Goal: Find specific page/section: Find specific page/section

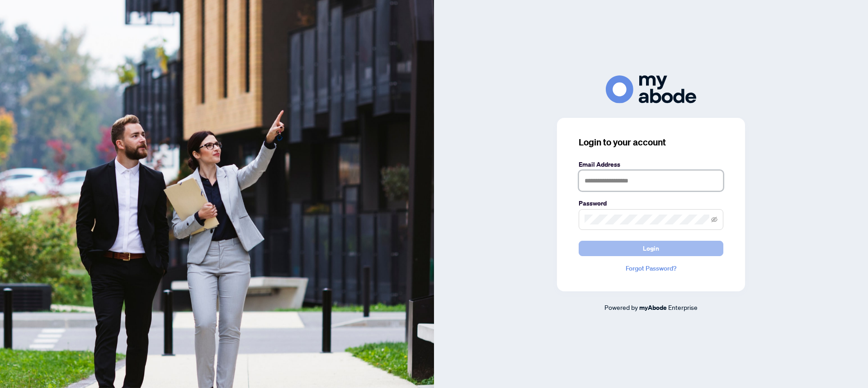
type input "**********"
click at [657, 254] on span "Login" at bounding box center [651, 248] width 16 height 14
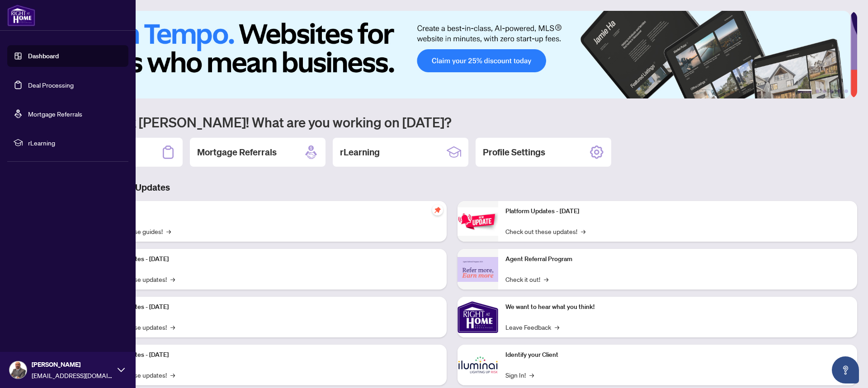
click at [38, 82] on link "Deal Processing" at bounding box center [51, 85] width 46 height 8
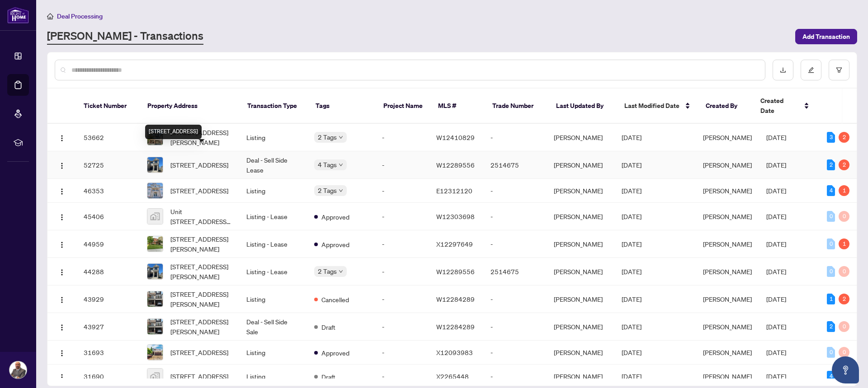
click at [219, 160] on span "463 CELANDINE Terr, Milton, Ontario L9E 1T8, Canada" at bounding box center [199, 165] width 58 height 10
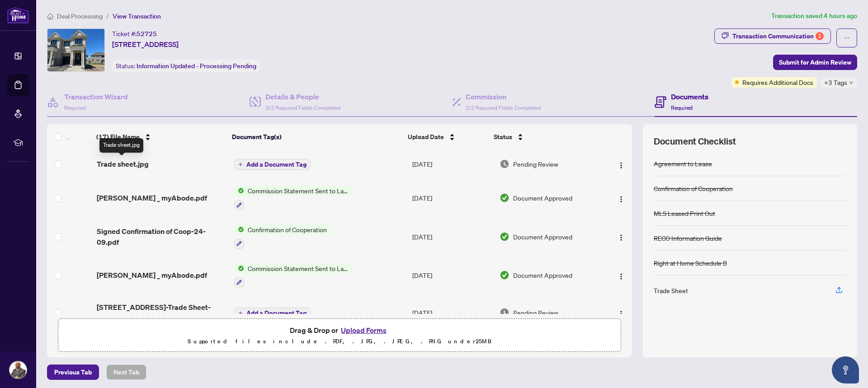
click at [129, 167] on span "Trade sheet.jpg" at bounding box center [123, 164] width 52 height 11
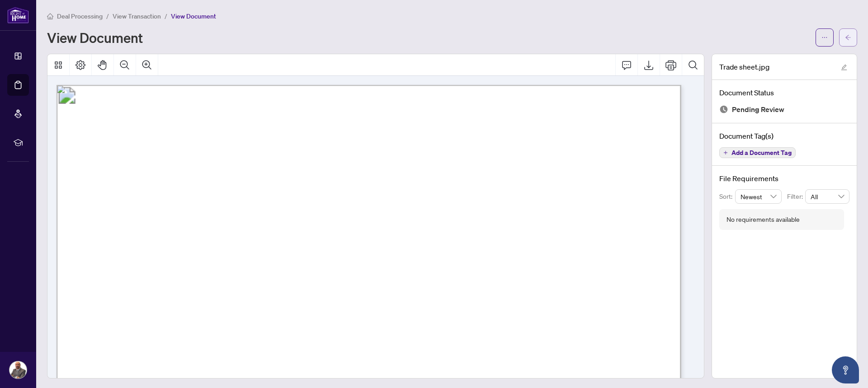
click at [845, 41] on span "button" at bounding box center [848, 37] width 6 height 14
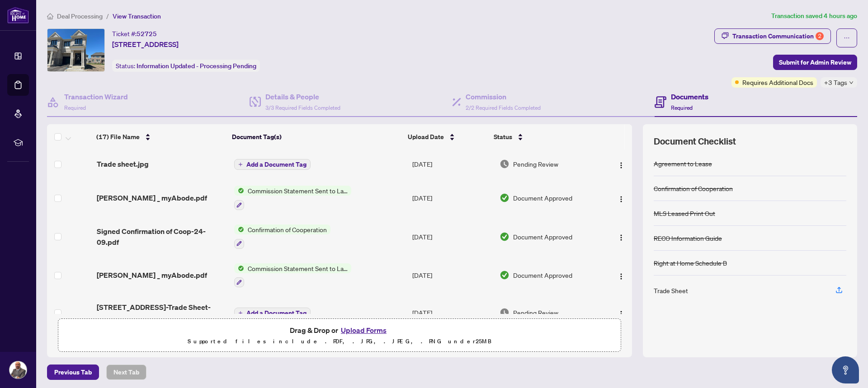
click at [677, 293] on div "Trade Sheet" at bounding box center [671, 291] width 34 height 10
click at [774, 39] on div "Transaction Communication 2" at bounding box center [777, 36] width 91 height 14
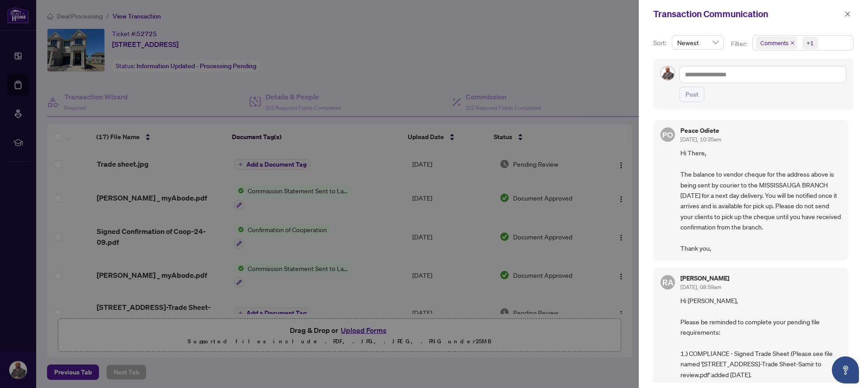
click at [367, 74] on div at bounding box center [434, 194] width 868 height 388
drag, startPoint x: 622, startPoint y: 179, endPoint x: 625, endPoint y: 249, distance: 70.1
click at [625, 249] on div at bounding box center [434, 194] width 868 height 388
click at [621, 259] on div at bounding box center [434, 194] width 868 height 388
click at [846, 15] on icon "close" at bounding box center [847, 13] width 5 height 5
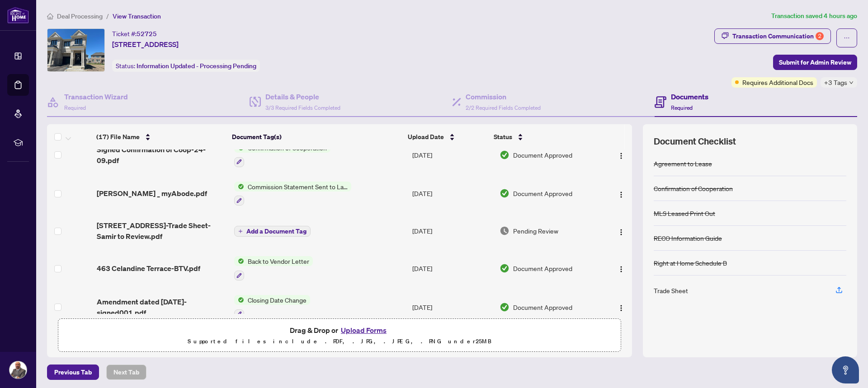
scroll to position [181, 0]
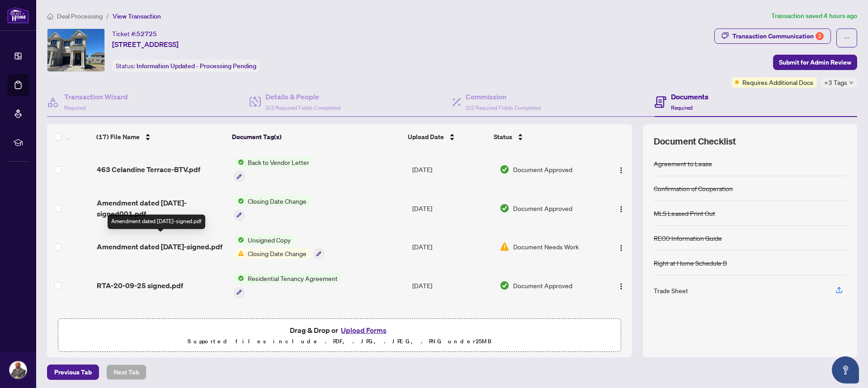
click at [185, 241] on span "Amendment dated 20-09-25-signed.pdf" at bounding box center [160, 246] width 126 height 11
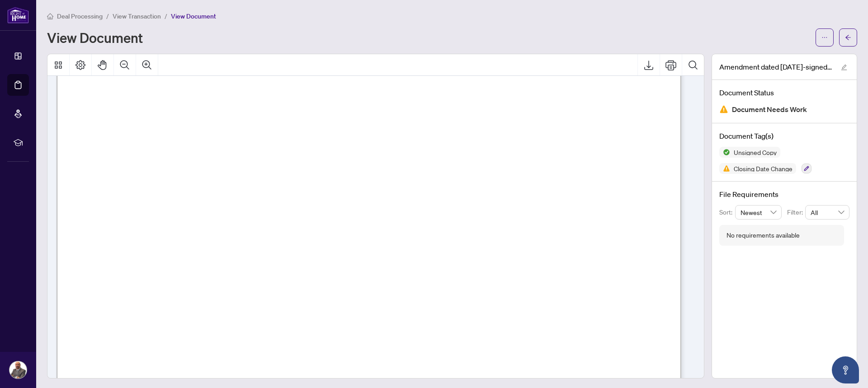
scroll to position [1130, 0]
click at [804, 167] on icon "button" at bounding box center [806, 168] width 5 height 5
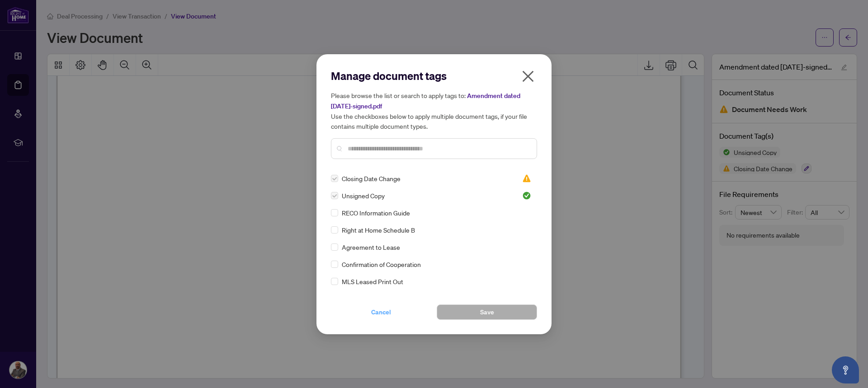
click at [385, 310] on span "Cancel" at bounding box center [381, 312] width 20 height 14
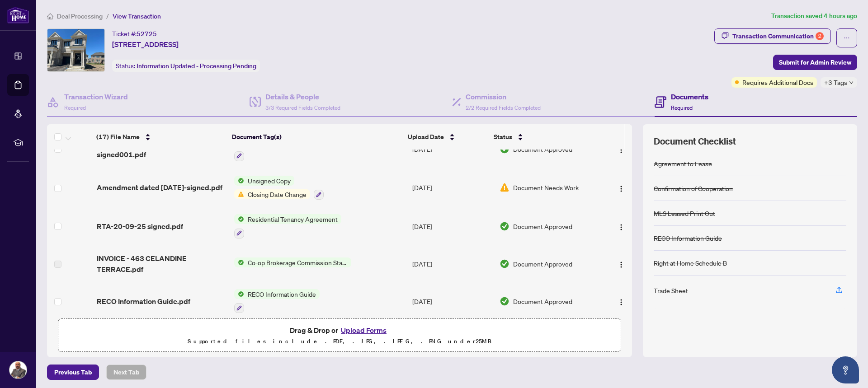
scroll to position [226, 0]
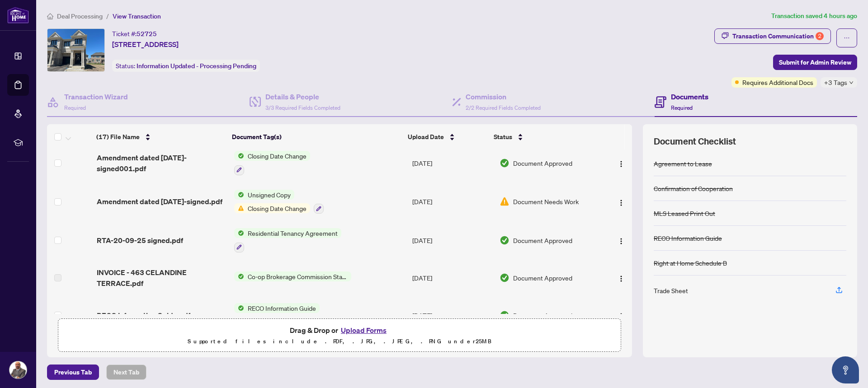
click at [525, 198] on span "Document Needs Work" at bounding box center [546, 202] width 66 height 10
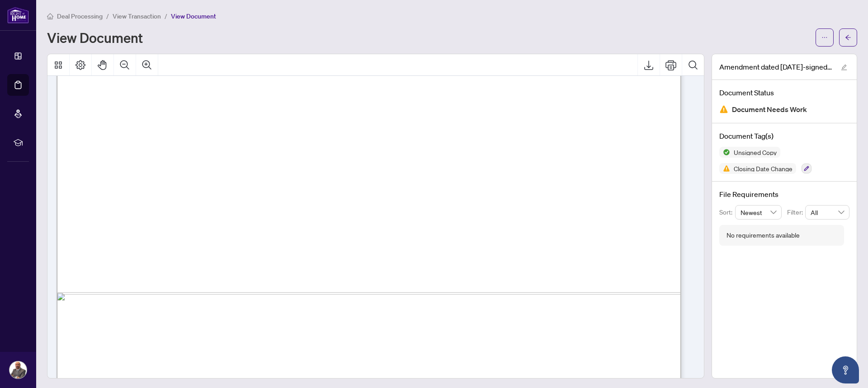
scroll to position [1353, 0]
